Goal: Navigation & Orientation: Find specific page/section

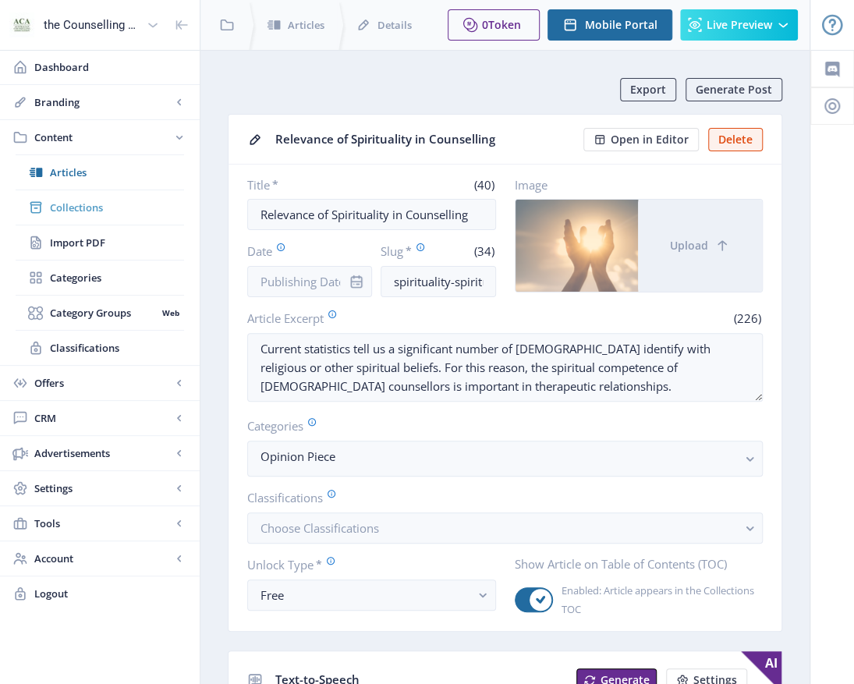
click at [90, 207] on span "Collections" at bounding box center [117, 208] width 134 height 16
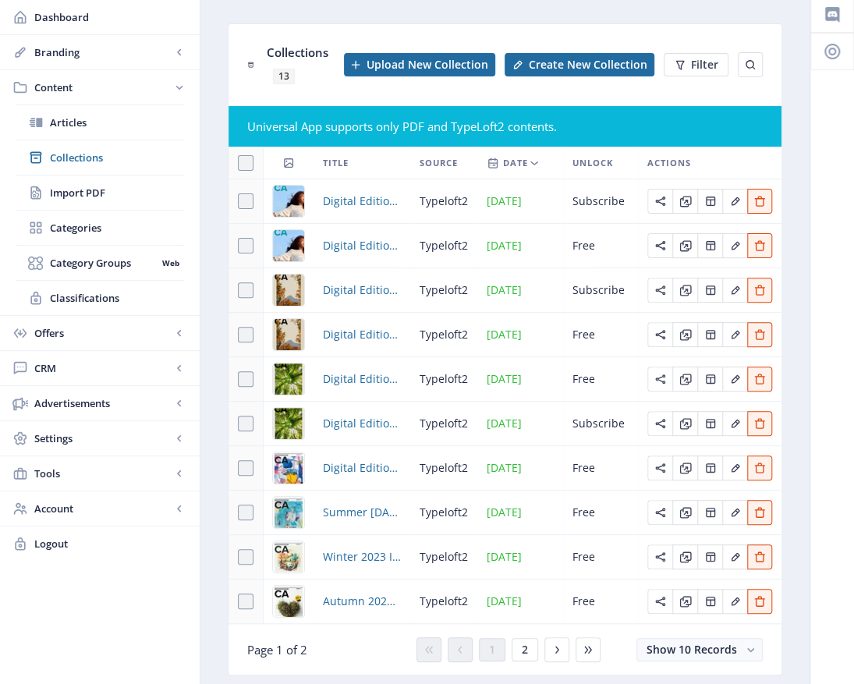
scroll to position [108, 0]
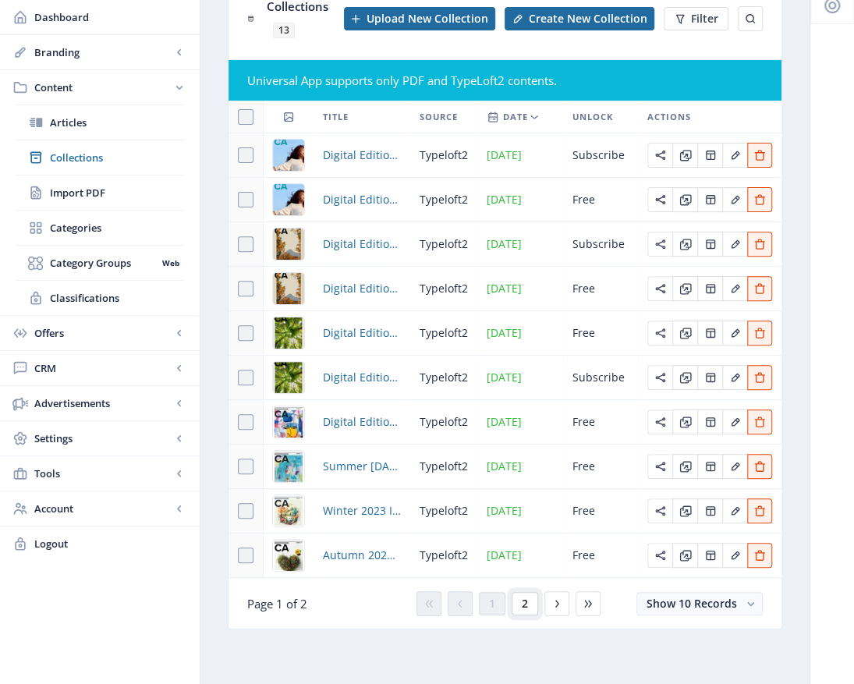
click at [528, 607] on button "2" at bounding box center [525, 603] width 27 height 23
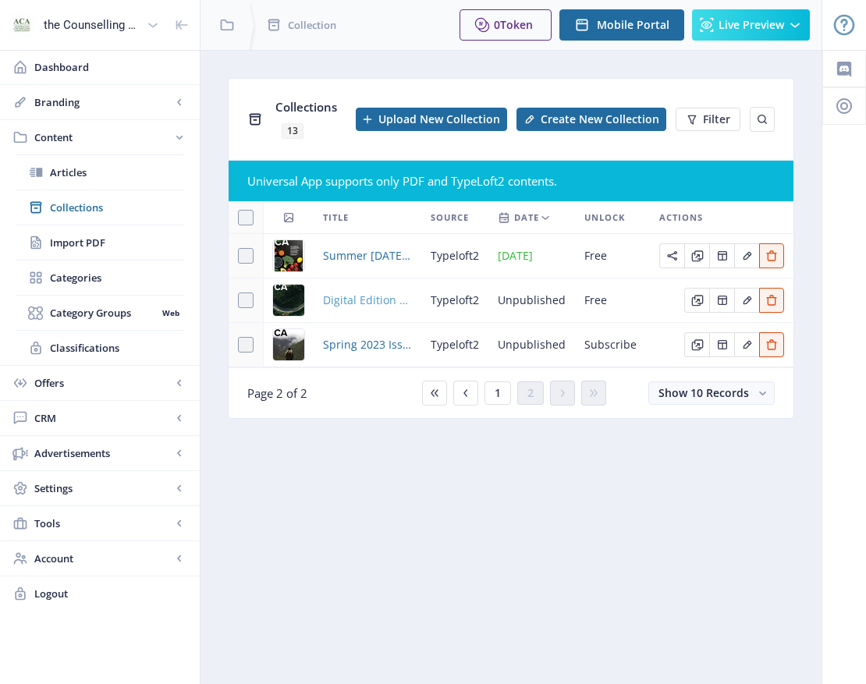
click at [370, 293] on span "Digital Edition 2.1" at bounding box center [367, 300] width 89 height 19
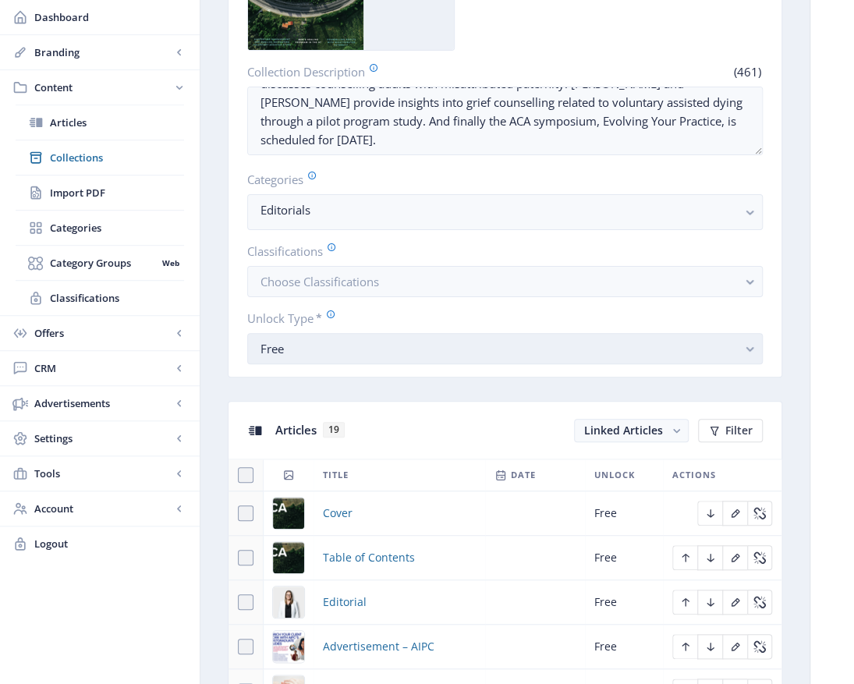
scroll to position [234, 0]
